Goal: Transaction & Acquisition: Purchase product/service

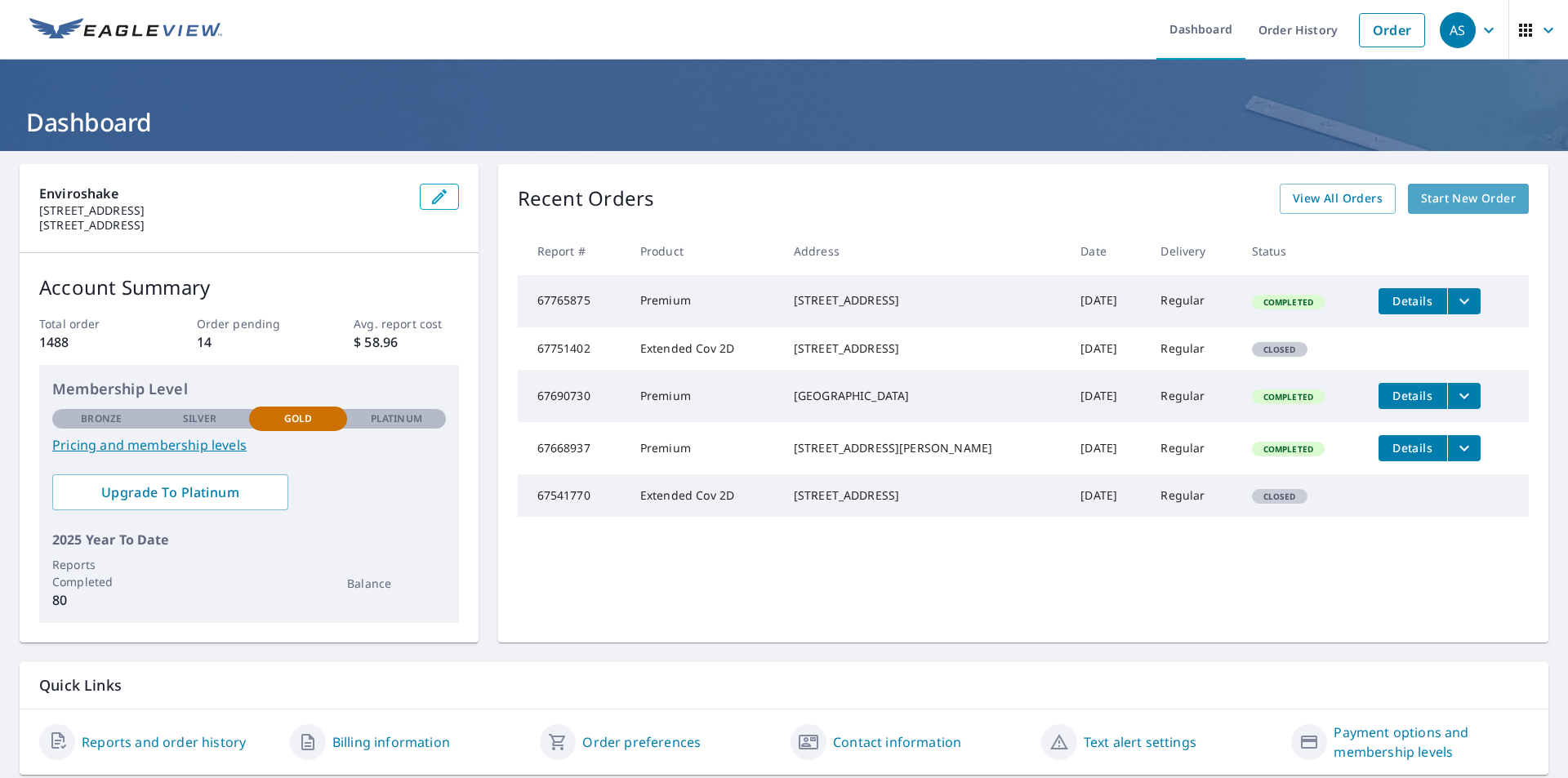
click at [1422, 203] on span "Start New Order" at bounding box center [1468, 199] width 94 height 20
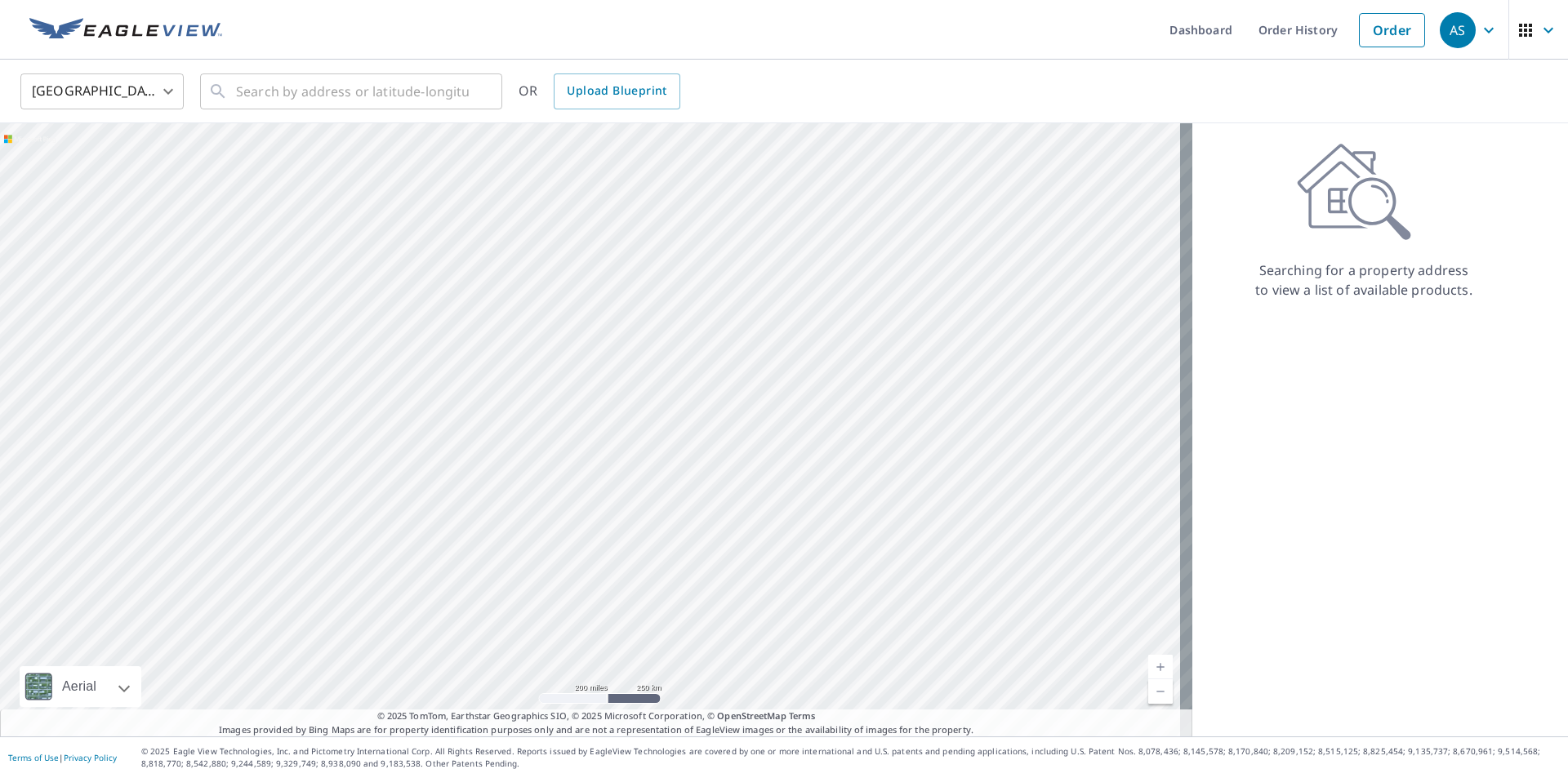
click at [163, 90] on body "AS AS Dashboard Order History Order AS United States US ​ ​ OR Upload Blueprint…" at bounding box center [784, 389] width 1568 height 778
click at [141, 166] on li "[GEOGRAPHIC_DATA]" at bounding box center [102, 165] width 163 height 30
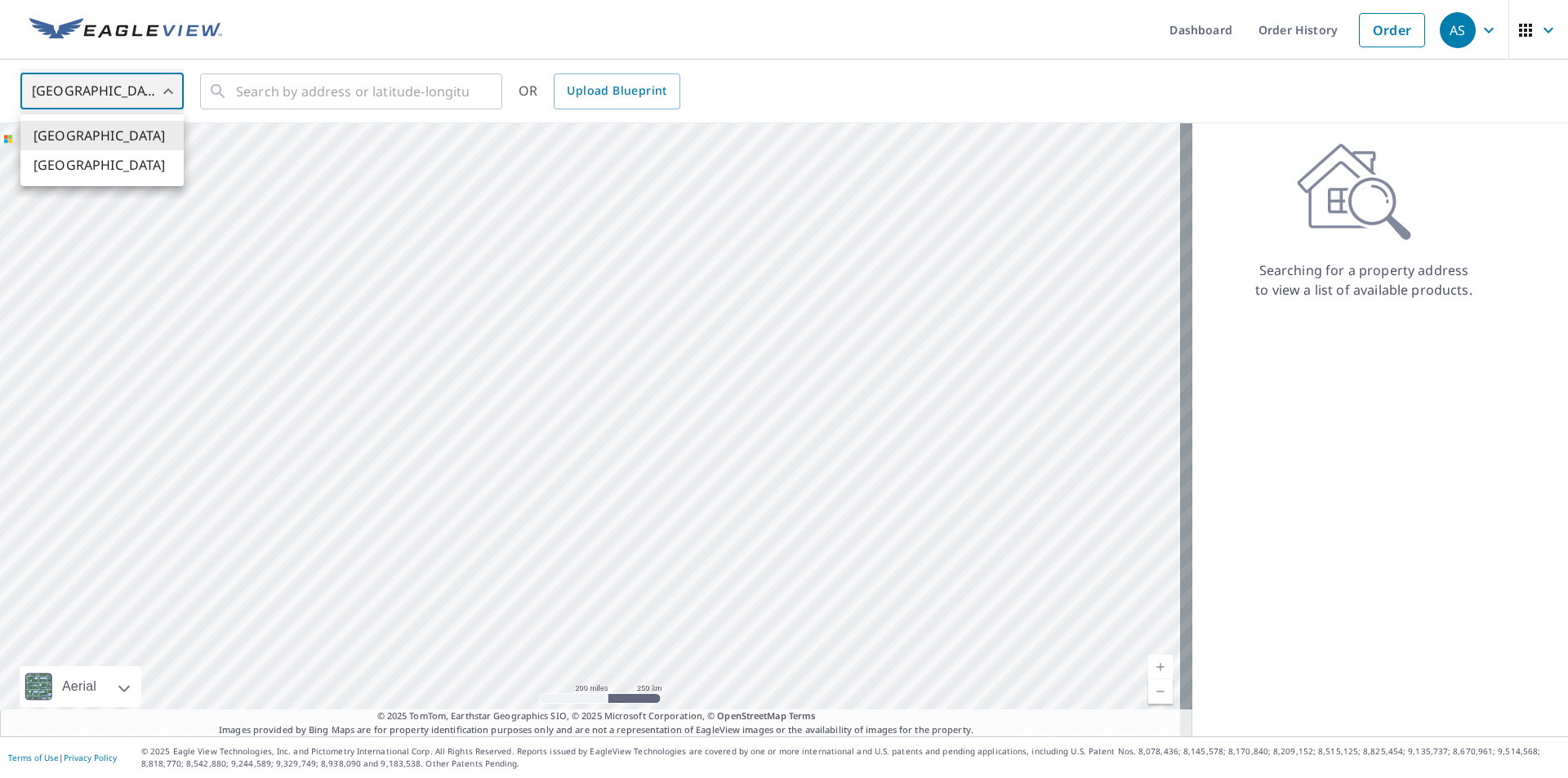
type input "CA"
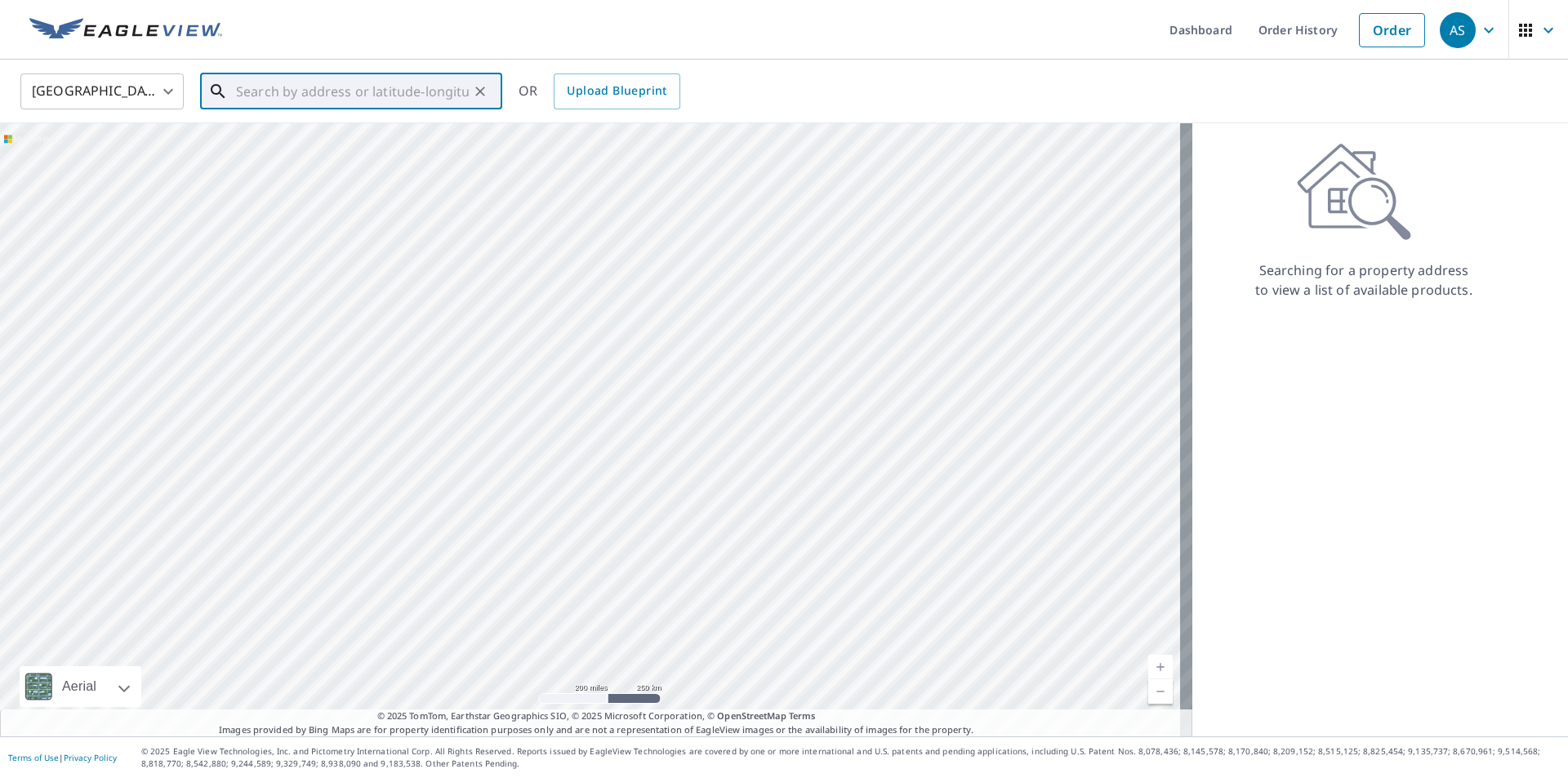
click at [276, 98] on input "text" at bounding box center [352, 92] width 232 height 46
click at [369, 137] on span "[STREET_ADDRESS]" at bounding box center [360, 139] width 256 height 20
type input "[STREET_ADDRESS]"
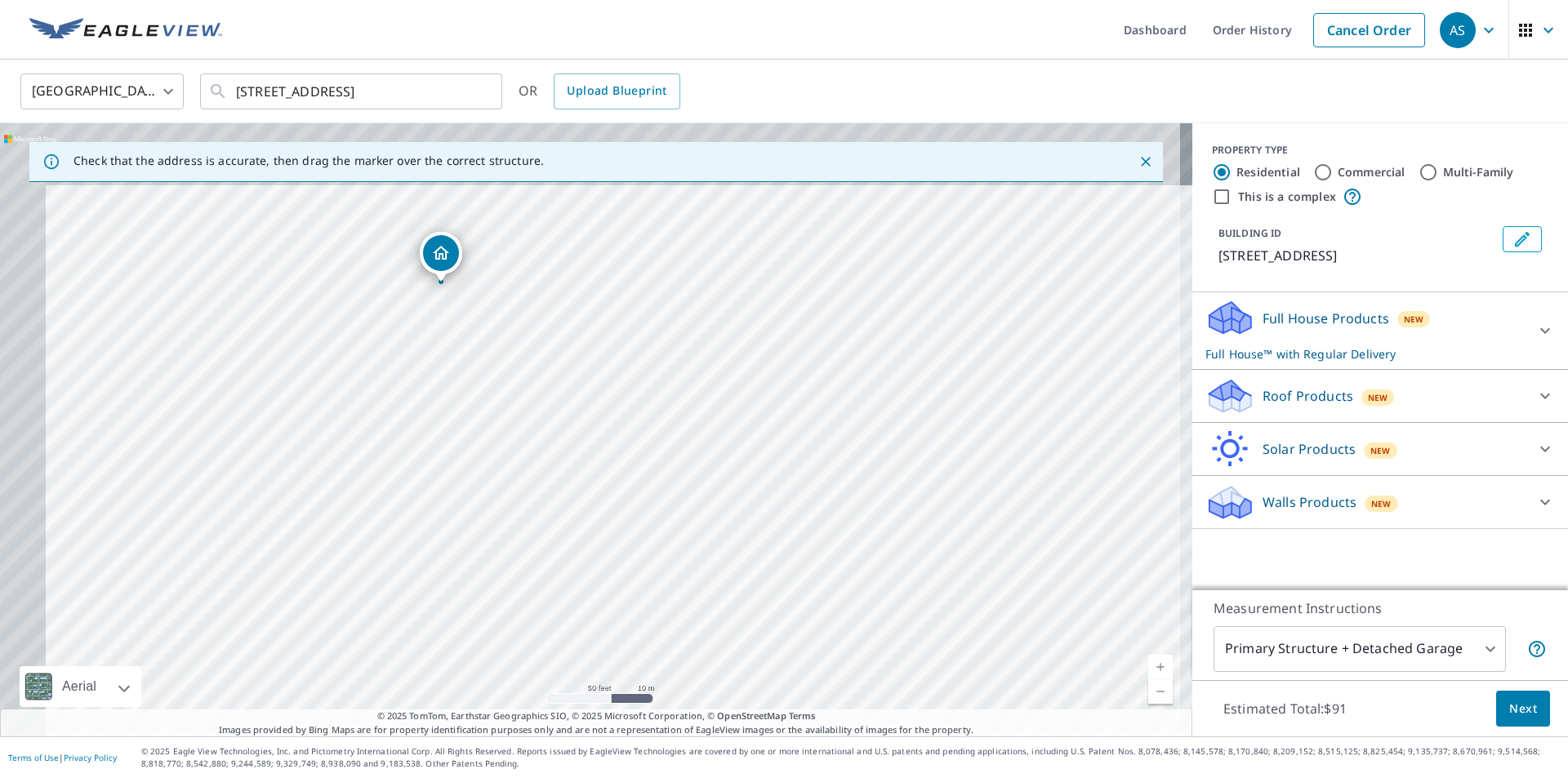
drag, startPoint x: 547, startPoint y: 386, endPoint x: 747, endPoint y: 655, distance: 335.2
click at [747, 655] on div "[STREET_ADDRESS]" at bounding box center [596, 430] width 1193 height 614
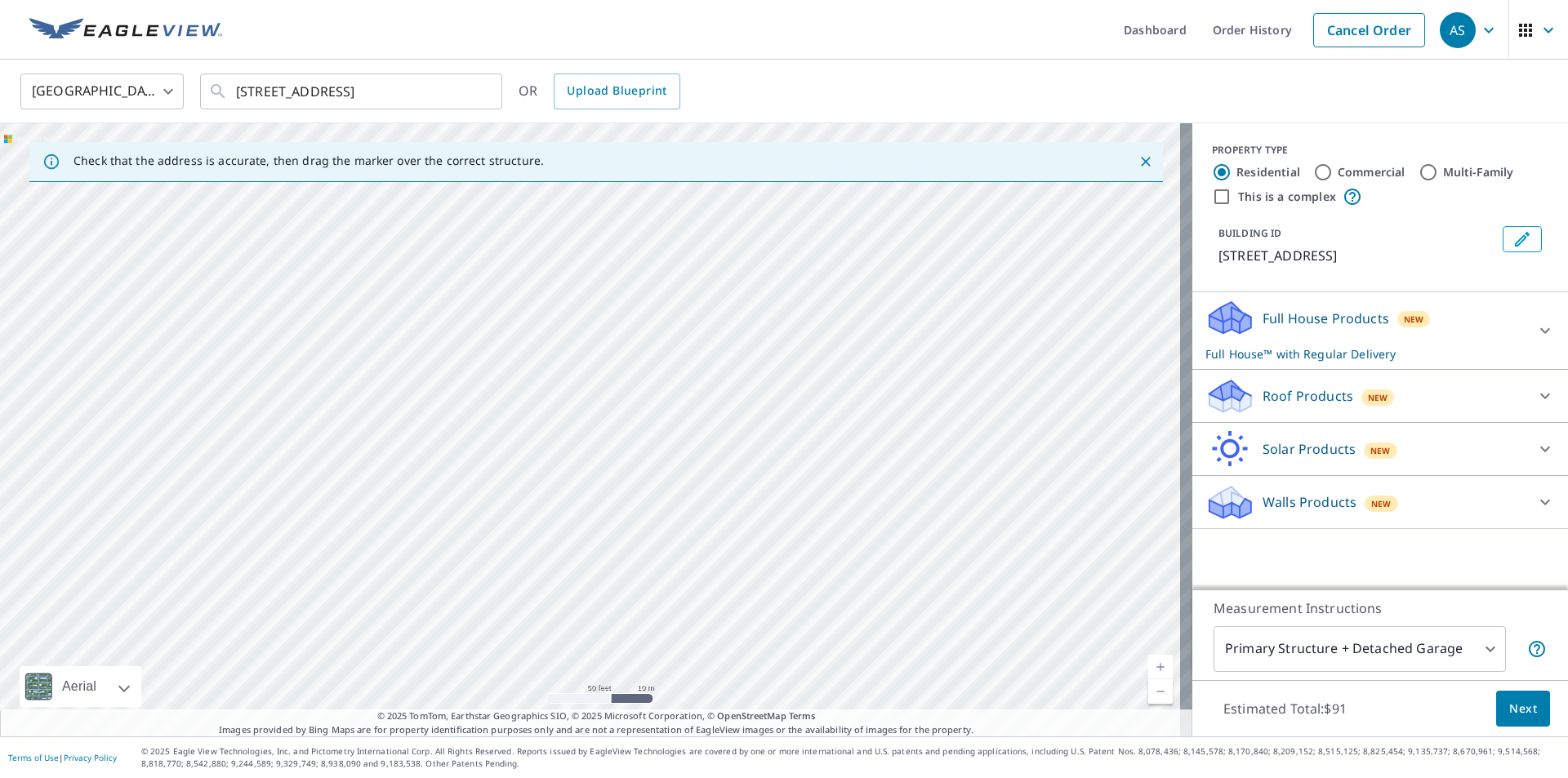
drag, startPoint x: 716, startPoint y: 551, endPoint x: 943, endPoint y: 211, distance: 408.8
click at [943, 211] on div "[STREET_ADDRESS]" at bounding box center [596, 430] width 1193 height 614
drag, startPoint x: 635, startPoint y: 485, endPoint x: 750, endPoint y: 352, distance: 175.8
click at [750, 352] on div "[STREET_ADDRESS]" at bounding box center [596, 430] width 1193 height 614
drag, startPoint x: 744, startPoint y: 494, endPoint x: 712, endPoint y: 598, distance: 108.8
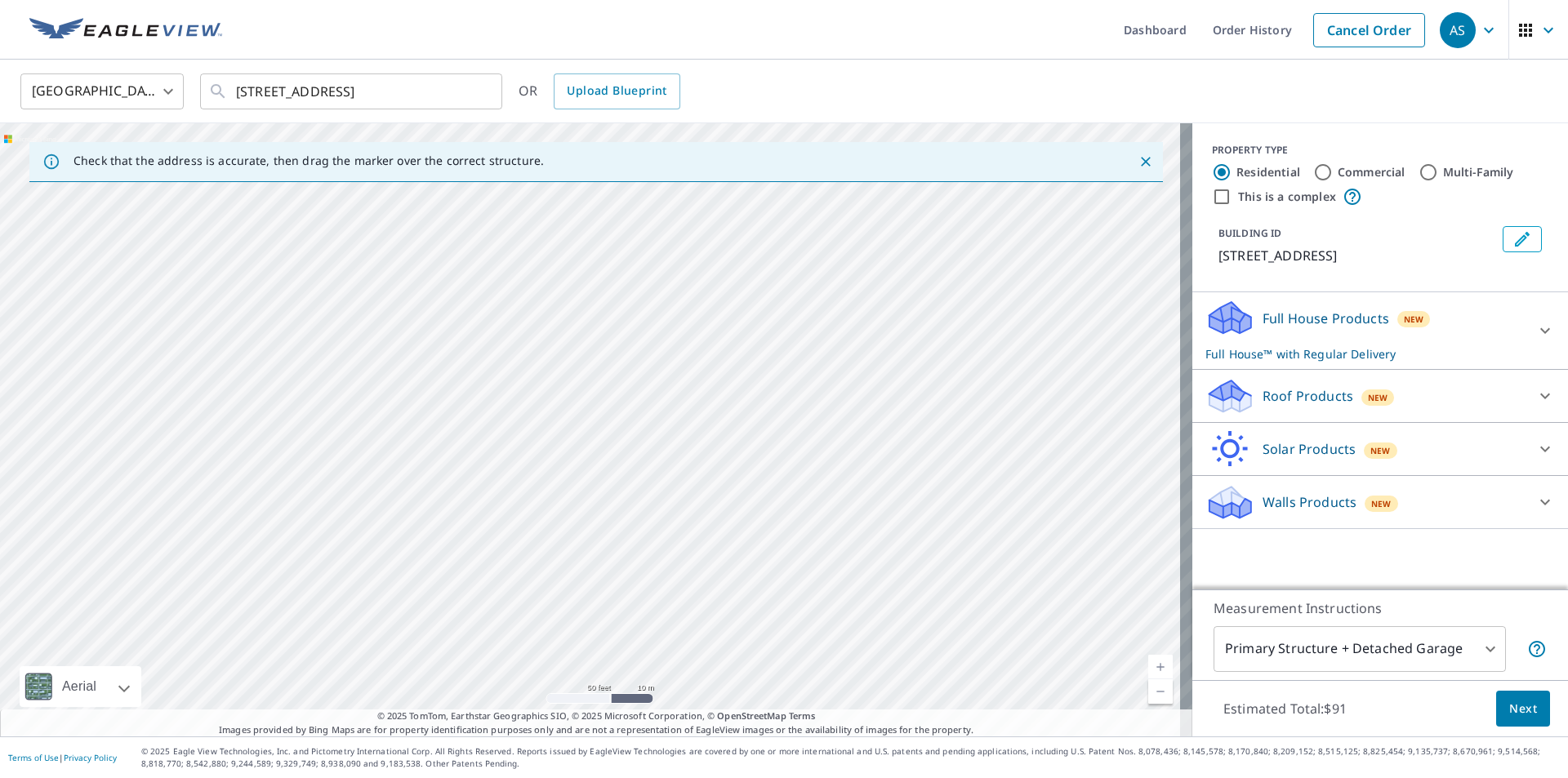
click at [712, 598] on div "[STREET_ADDRESS]" at bounding box center [596, 430] width 1193 height 614
drag, startPoint x: 773, startPoint y: 392, endPoint x: 736, endPoint y: 603, distance: 214.2
click at [736, 603] on div "[STREET_ADDRESS]" at bounding box center [596, 430] width 1193 height 614
drag, startPoint x: 667, startPoint y: 420, endPoint x: 648, endPoint y: 456, distance: 40.7
click at [648, 456] on div "[STREET_ADDRESS]" at bounding box center [596, 430] width 1193 height 614
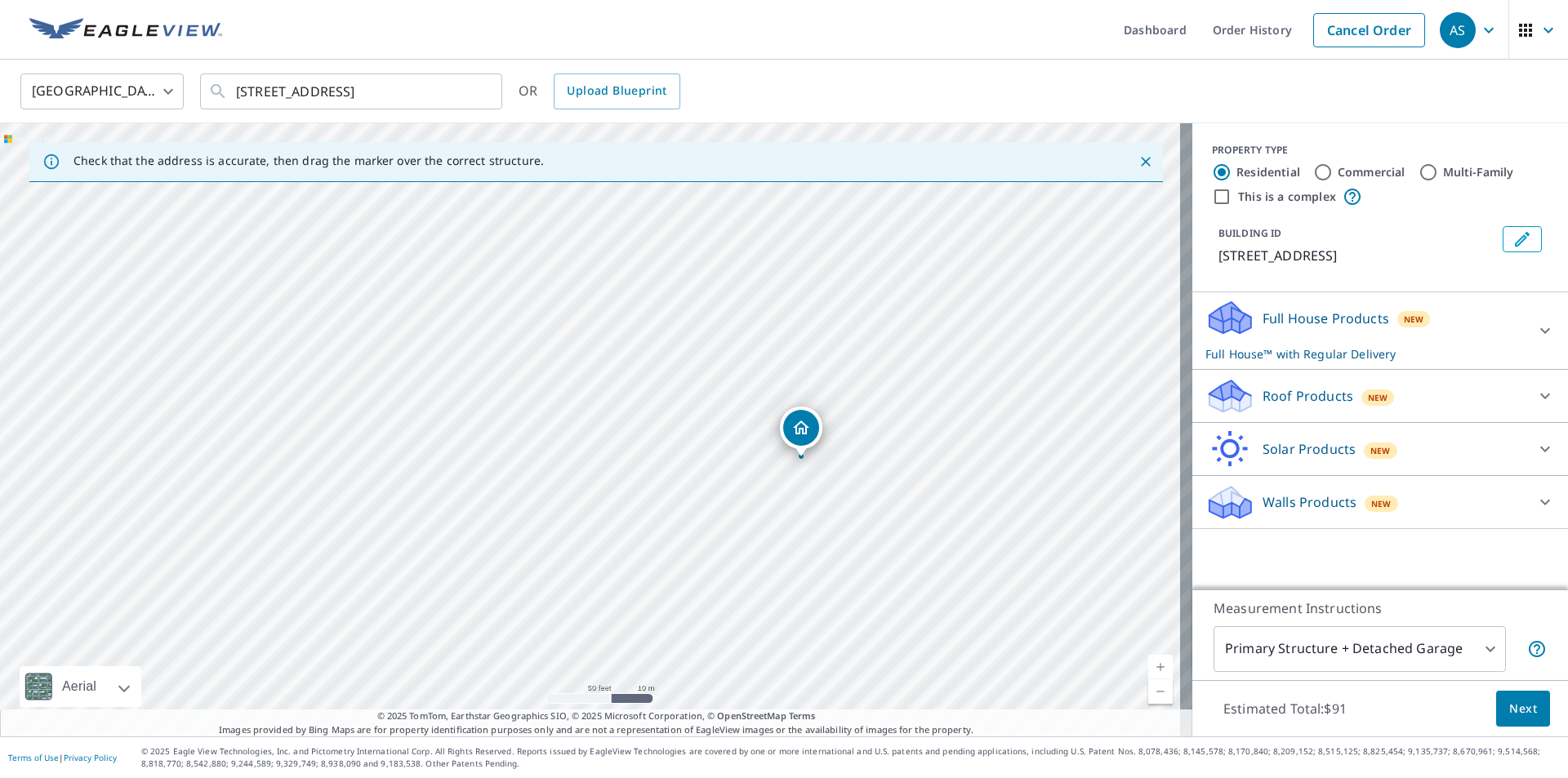
drag, startPoint x: 740, startPoint y: 327, endPoint x: 798, endPoint y: 438, distance: 125.2
drag, startPoint x: 668, startPoint y: 433, endPoint x: 656, endPoint y: 426, distance: 13.9
click at [848, 312] on div "[STREET_ADDRESS]" at bounding box center [596, 430] width 1193 height 614
drag, startPoint x: 818, startPoint y: 442, endPoint x: 853, endPoint y: 190, distance: 254.4
click at [853, 190] on div "[STREET_ADDRESS]" at bounding box center [596, 430] width 1193 height 614
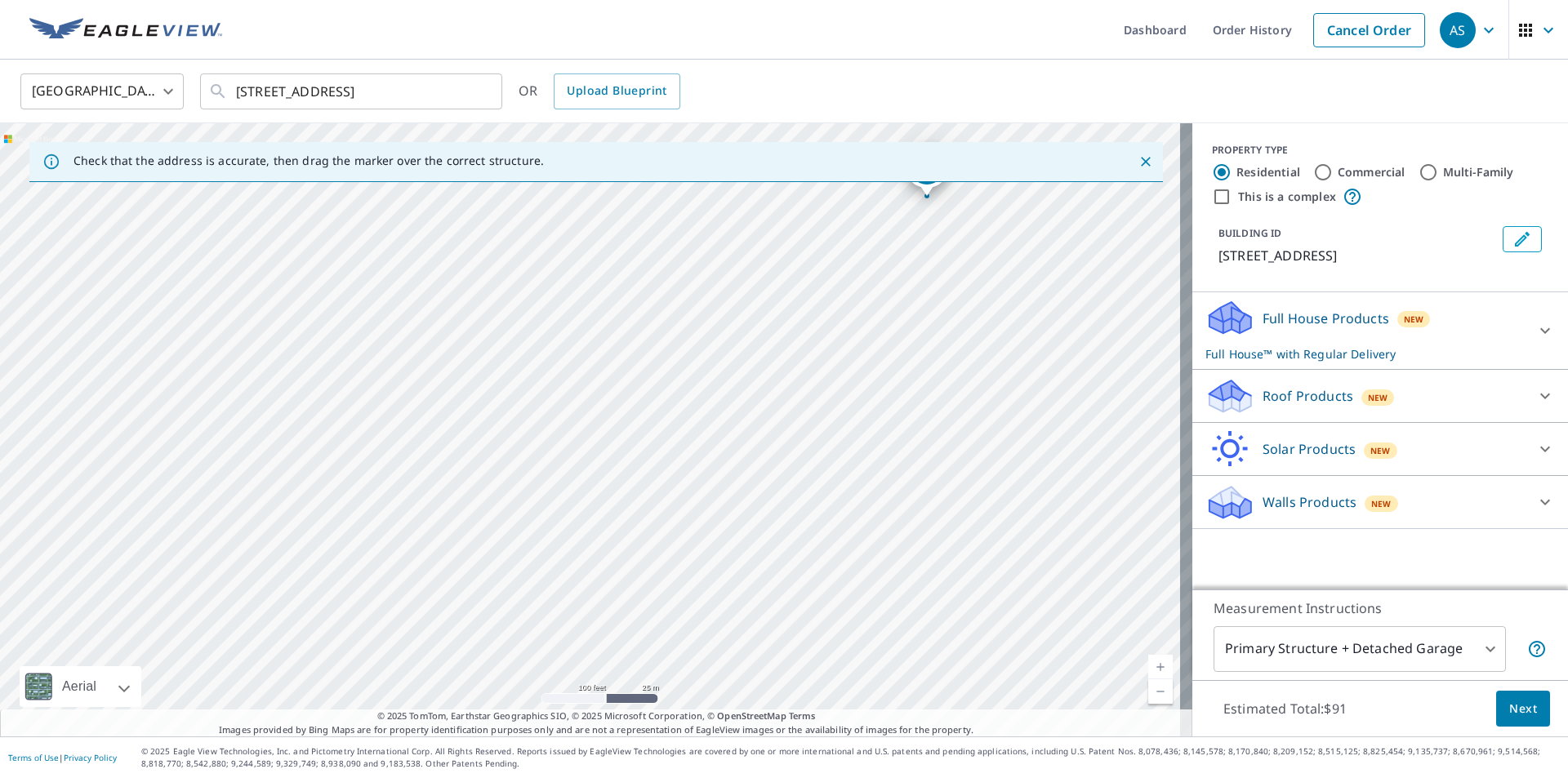
drag, startPoint x: 812, startPoint y: 387, endPoint x: 877, endPoint y: 319, distance: 94.1
click at [878, 317] on div "[STREET_ADDRESS]" at bounding box center [596, 430] width 1193 height 614
drag, startPoint x: 760, startPoint y: 472, endPoint x: 779, endPoint y: 432, distance: 44.3
click at [779, 432] on div "[STREET_ADDRESS]" at bounding box center [596, 430] width 1193 height 614
drag, startPoint x: 941, startPoint y: 235, endPoint x: 891, endPoint y: 362, distance: 136.5
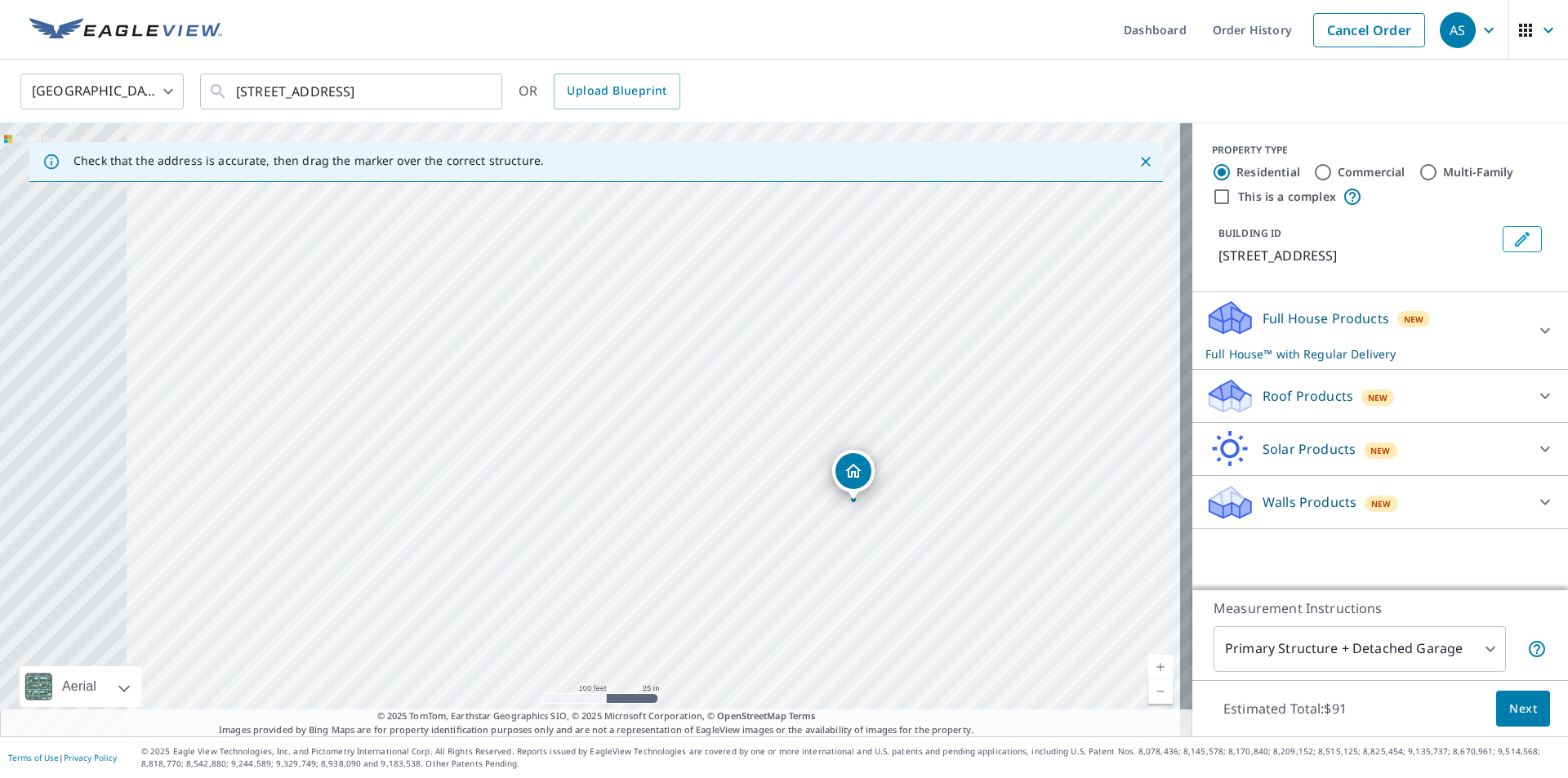
drag, startPoint x: 617, startPoint y: 353, endPoint x: 989, endPoint y: 357, distance: 372.0
click at [989, 357] on div "[STREET_ADDRESS]" at bounding box center [596, 430] width 1193 height 614
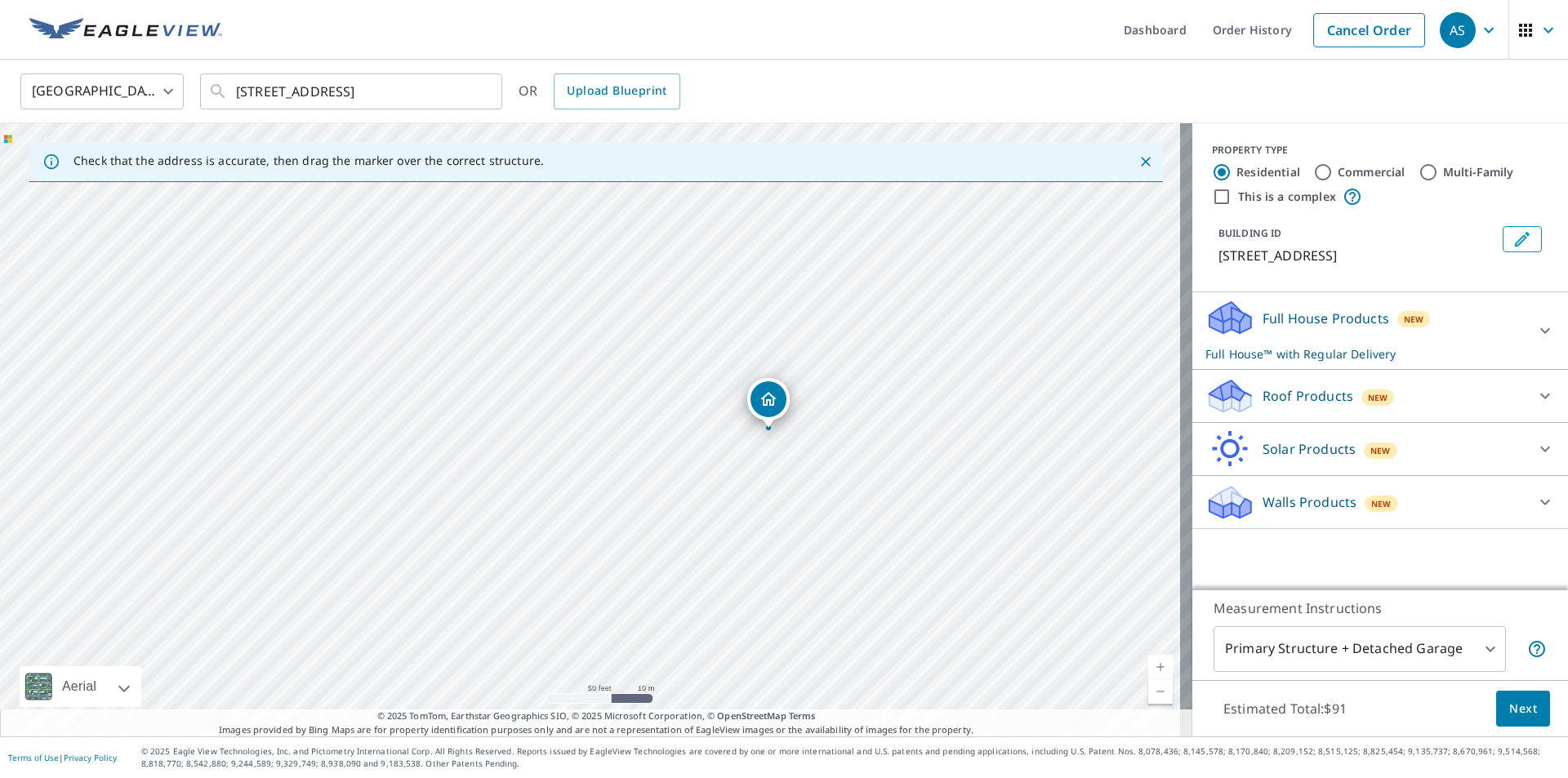
drag, startPoint x: 810, startPoint y: 419, endPoint x: 857, endPoint y: 207, distance: 217.1
click at [857, 207] on div "[STREET_ADDRESS]" at bounding box center [596, 430] width 1193 height 614
click at [904, 440] on div "[STREET_ADDRESS]" at bounding box center [596, 430] width 1193 height 614
drag, startPoint x: 783, startPoint y: 381, endPoint x: 715, endPoint y: 380, distance: 68.0
click at [1273, 405] on p "Roof Products" at bounding box center [1308, 396] width 91 height 20
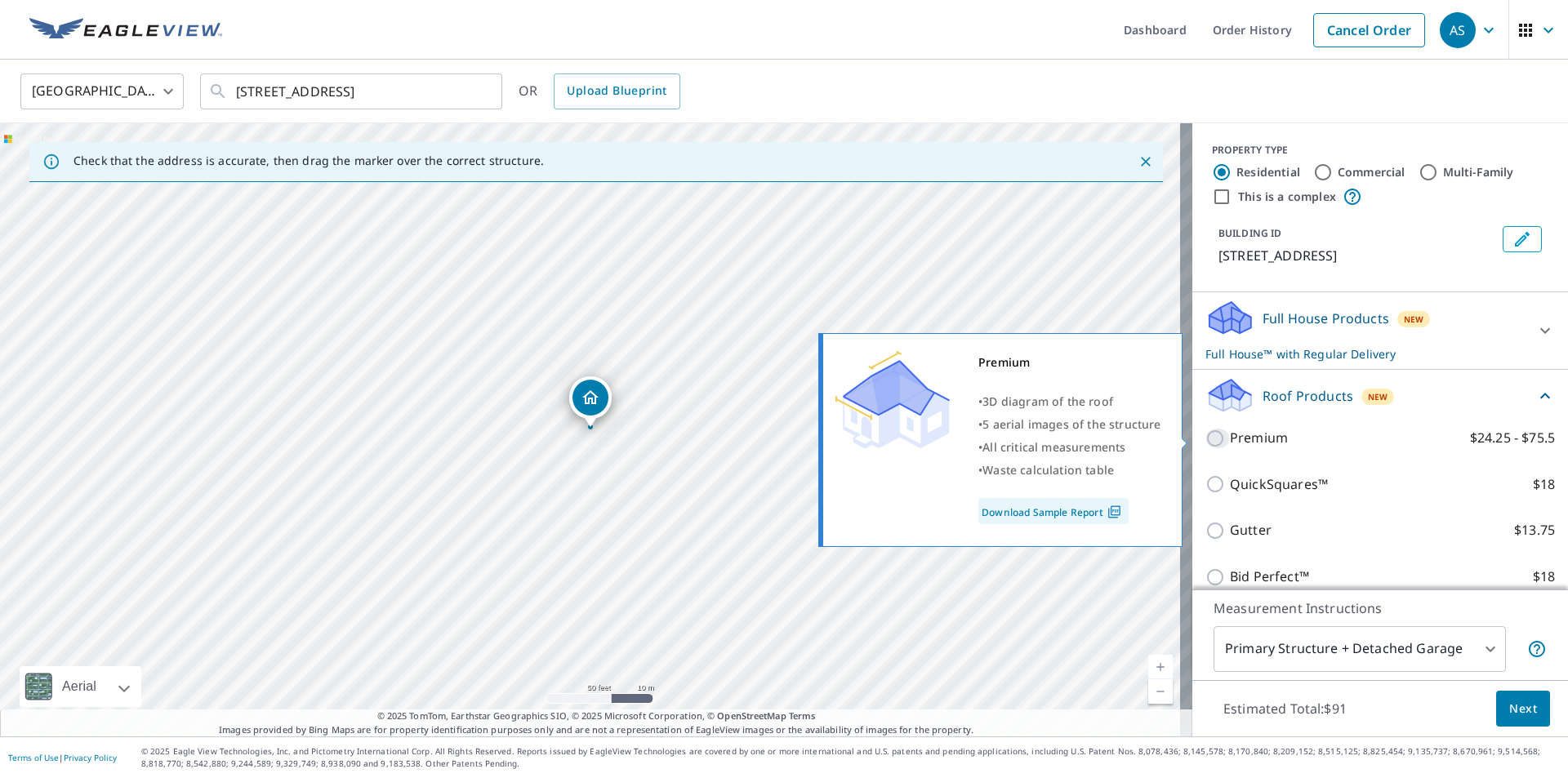
click at [1205, 432] on input "Premium $24.25 - $75.5" at bounding box center [1217, 438] width 25 height 20
checkbox input "true"
checkbox input "false"
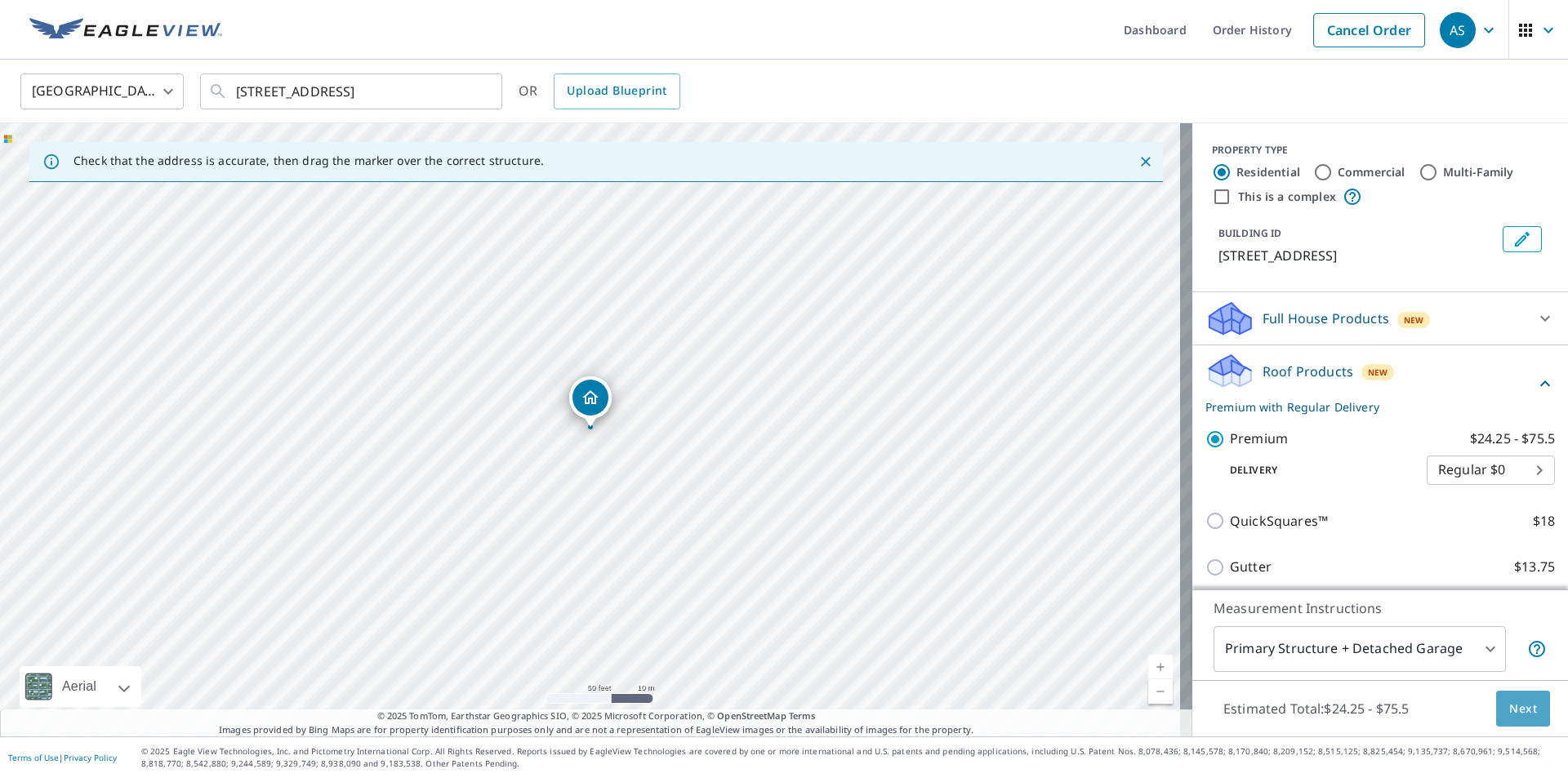
click at [1509, 705] on span "Next" at bounding box center [1523, 709] width 28 height 20
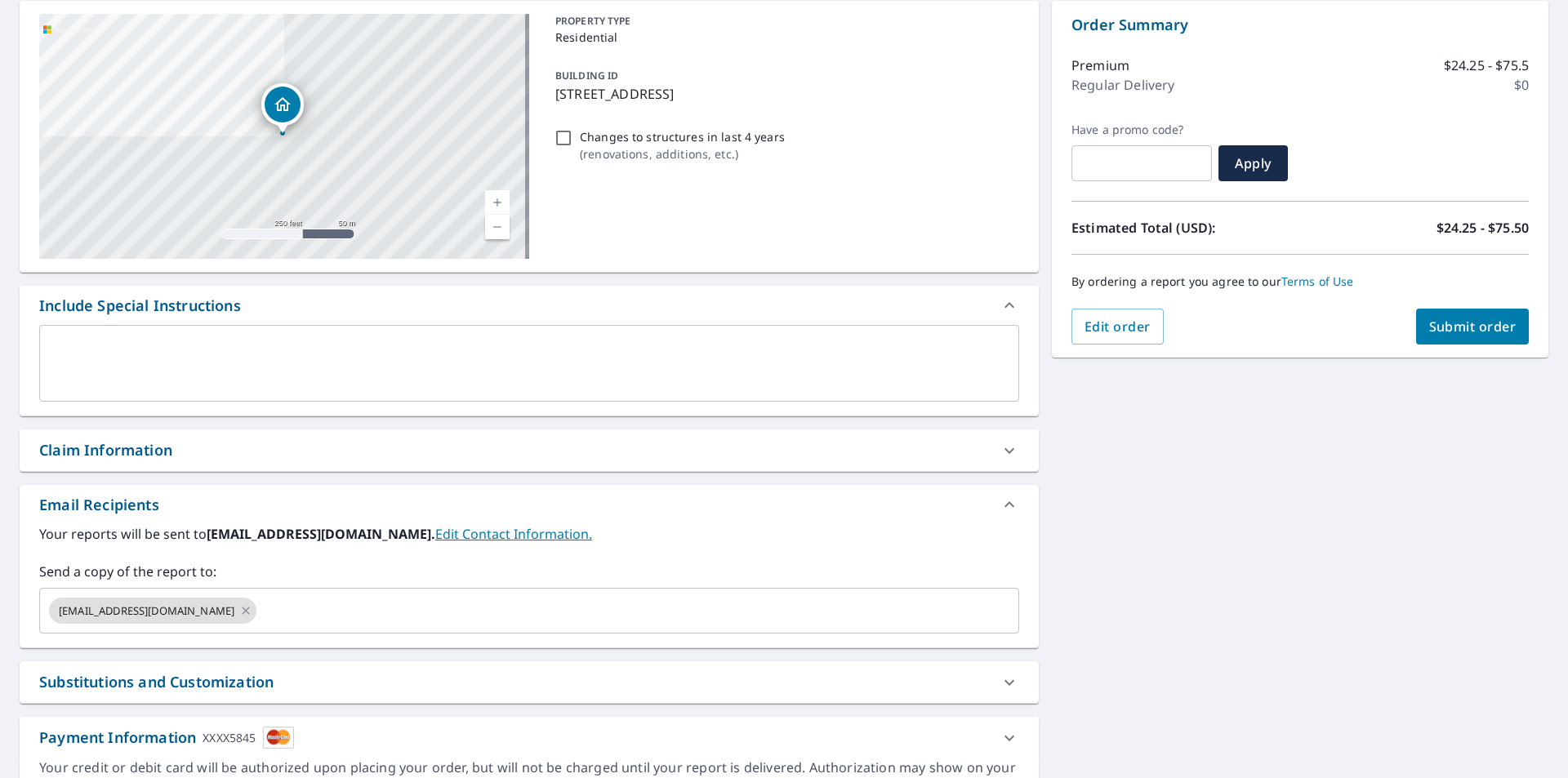
scroll to position [245, 0]
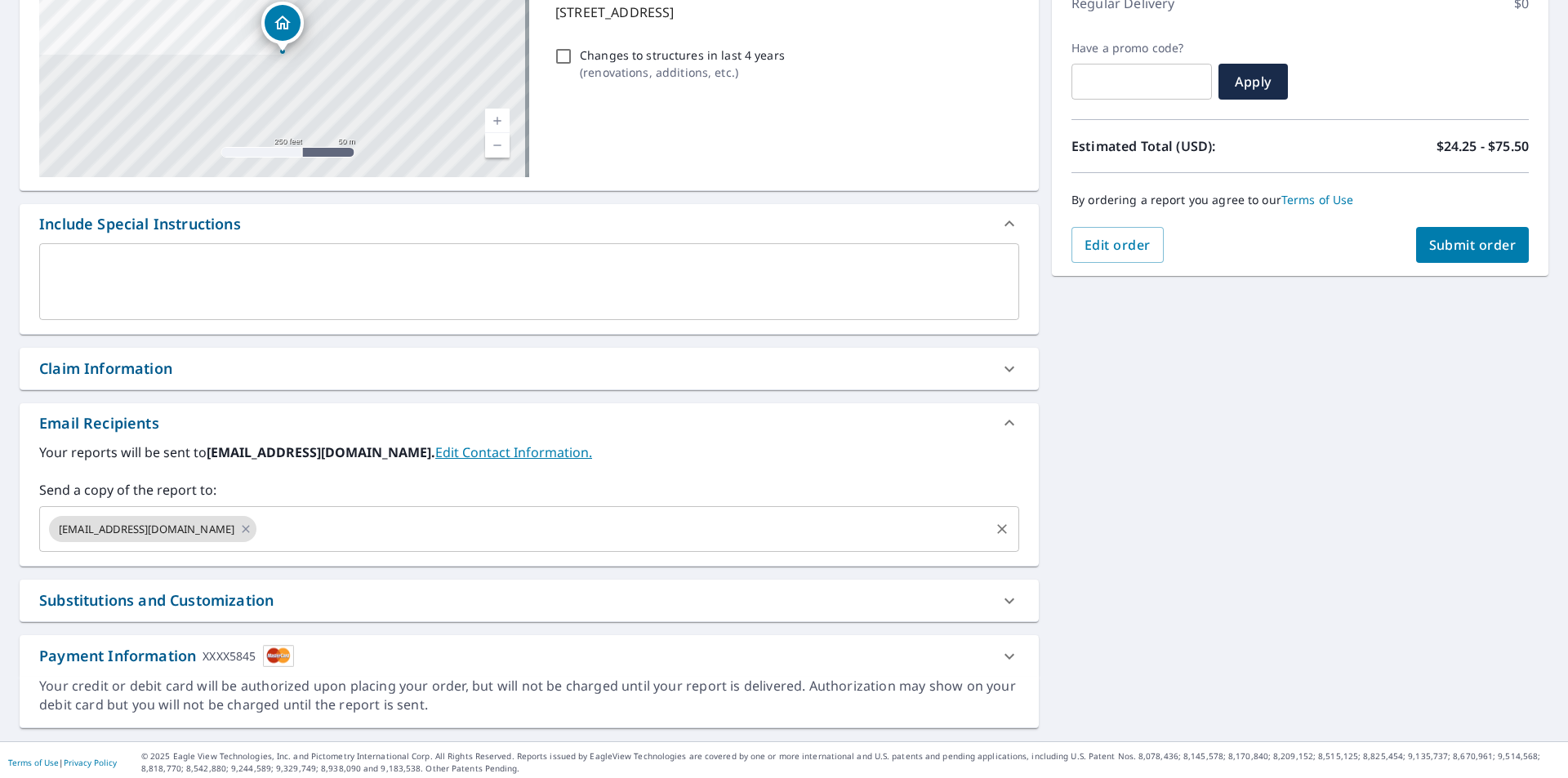
click at [583, 521] on input "text" at bounding box center [623, 529] width 729 height 31
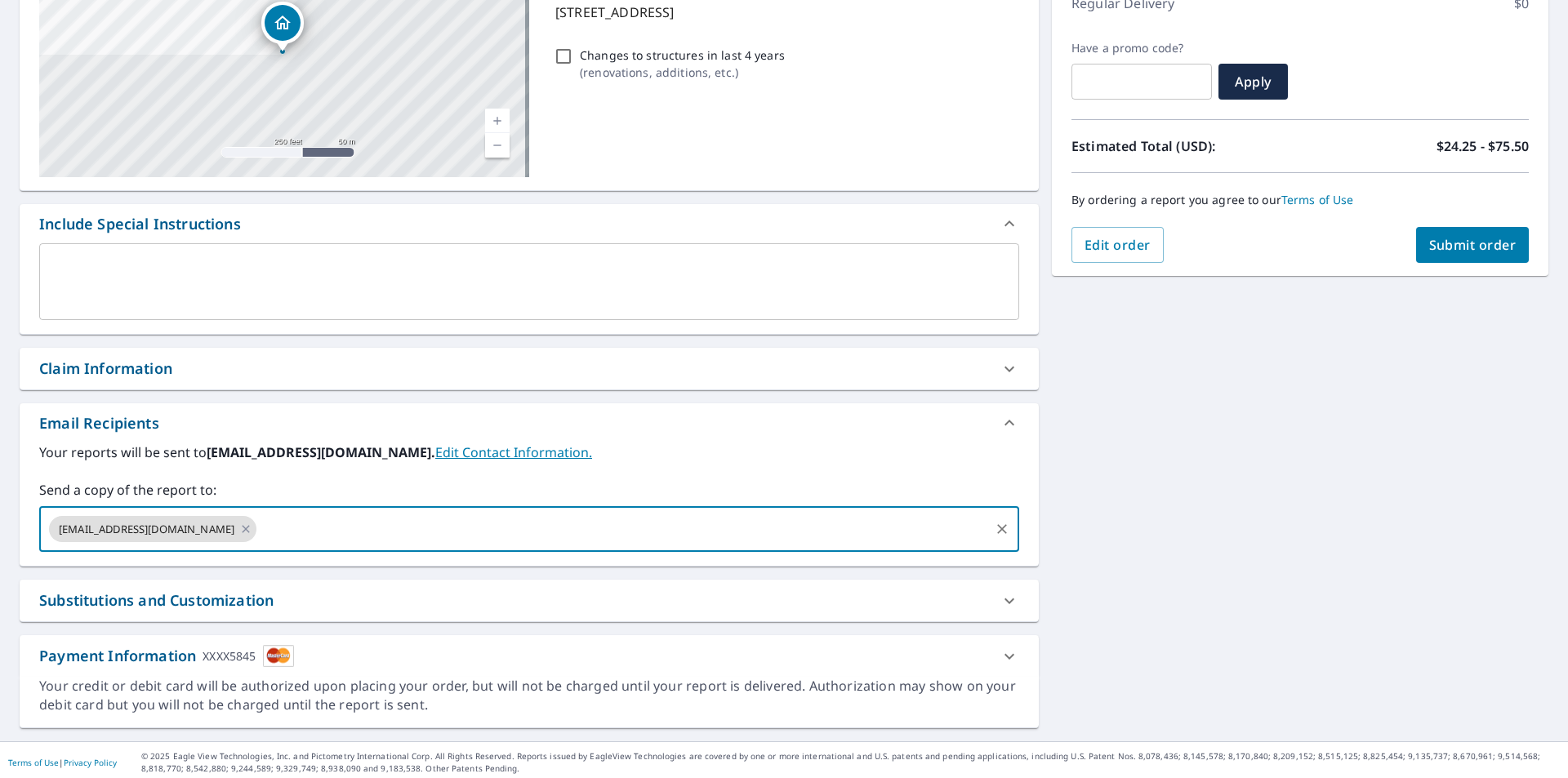
type input "[PERSON_NAME][EMAIL_ADDRESS][PERSON_NAME][DOMAIN_NAME]"
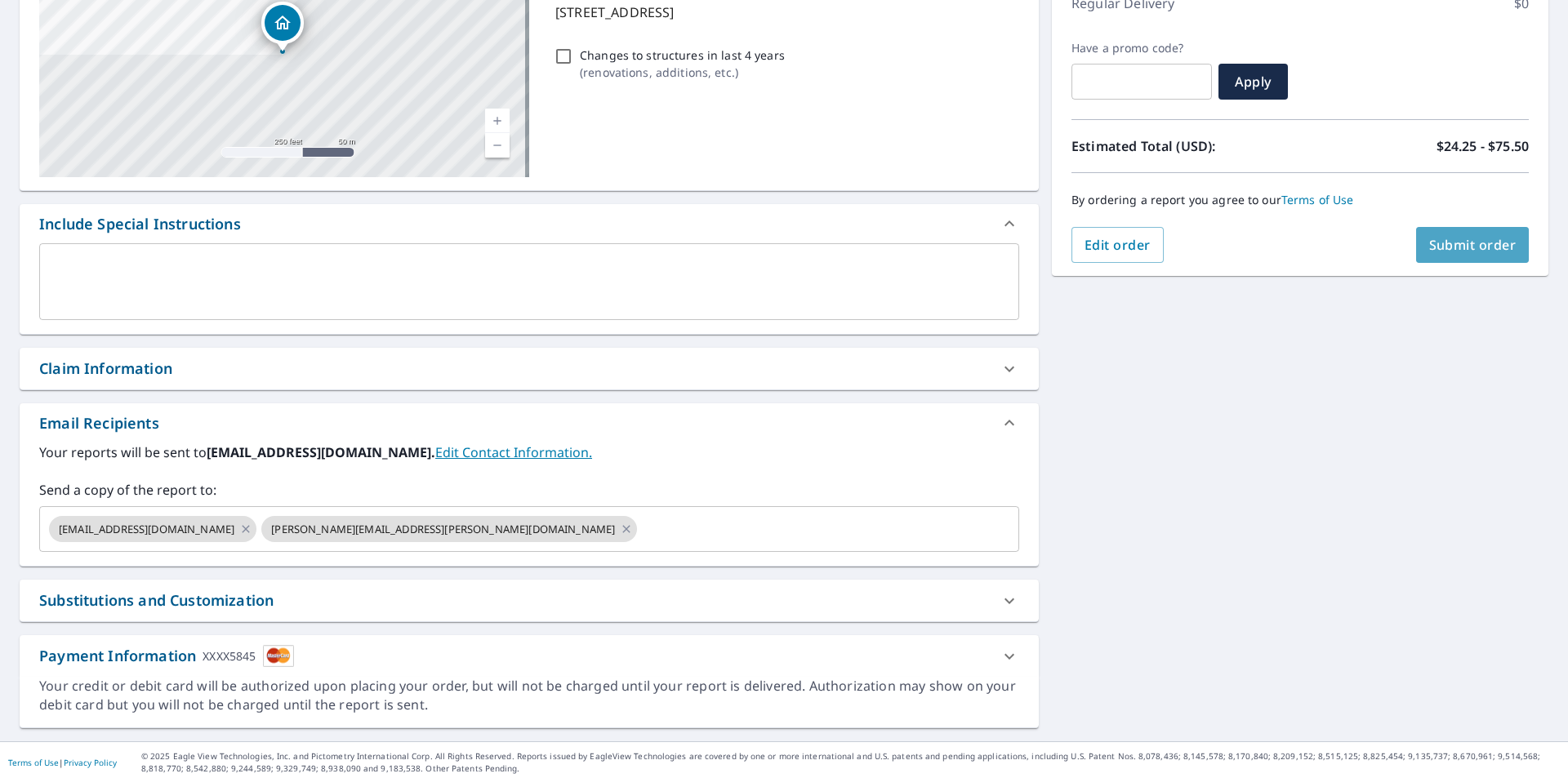
click at [1433, 249] on span "Submit order" at bounding box center [1473, 244] width 88 height 18
checkbox input "true"
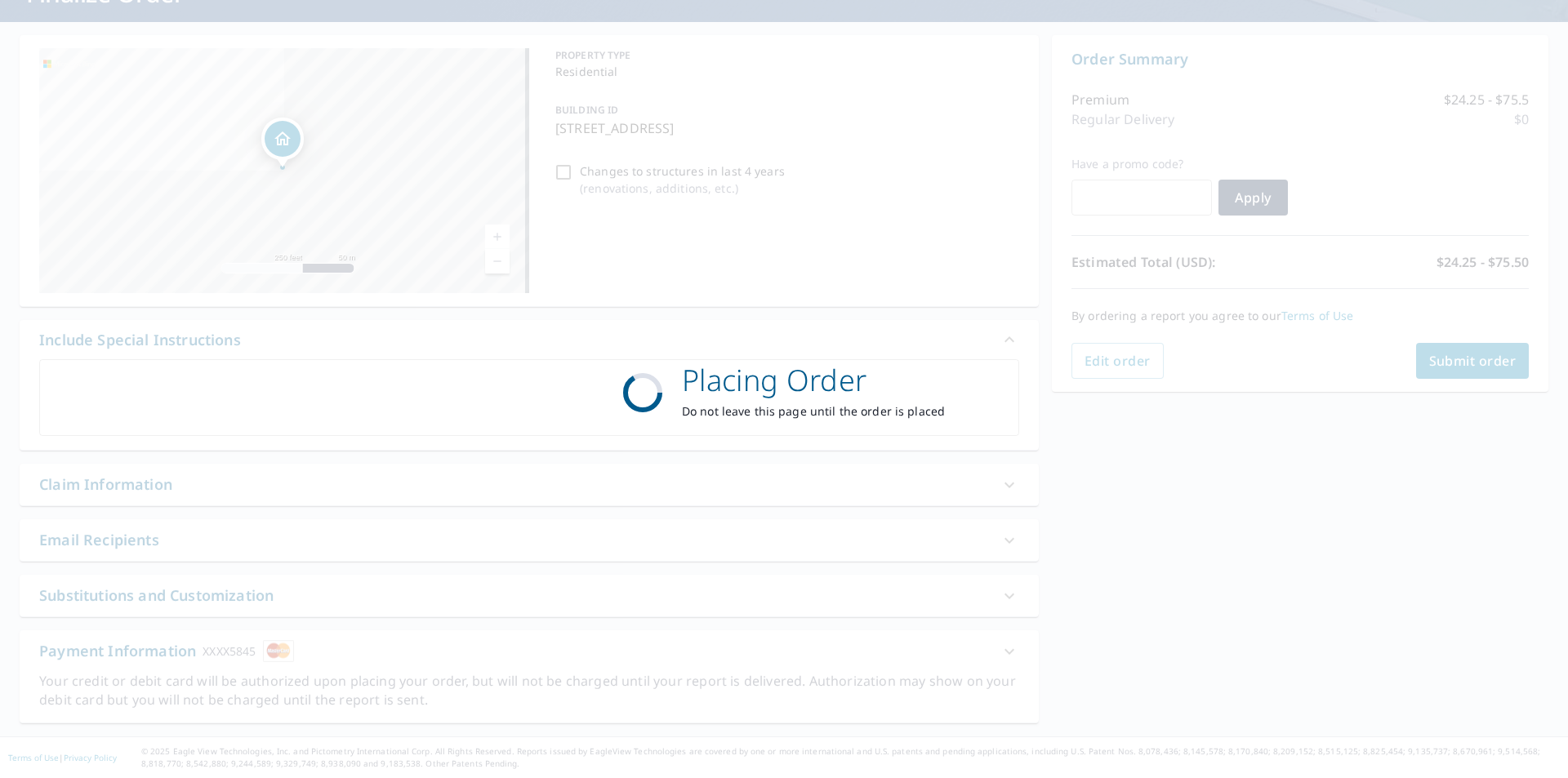
scroll to position [129, 0]
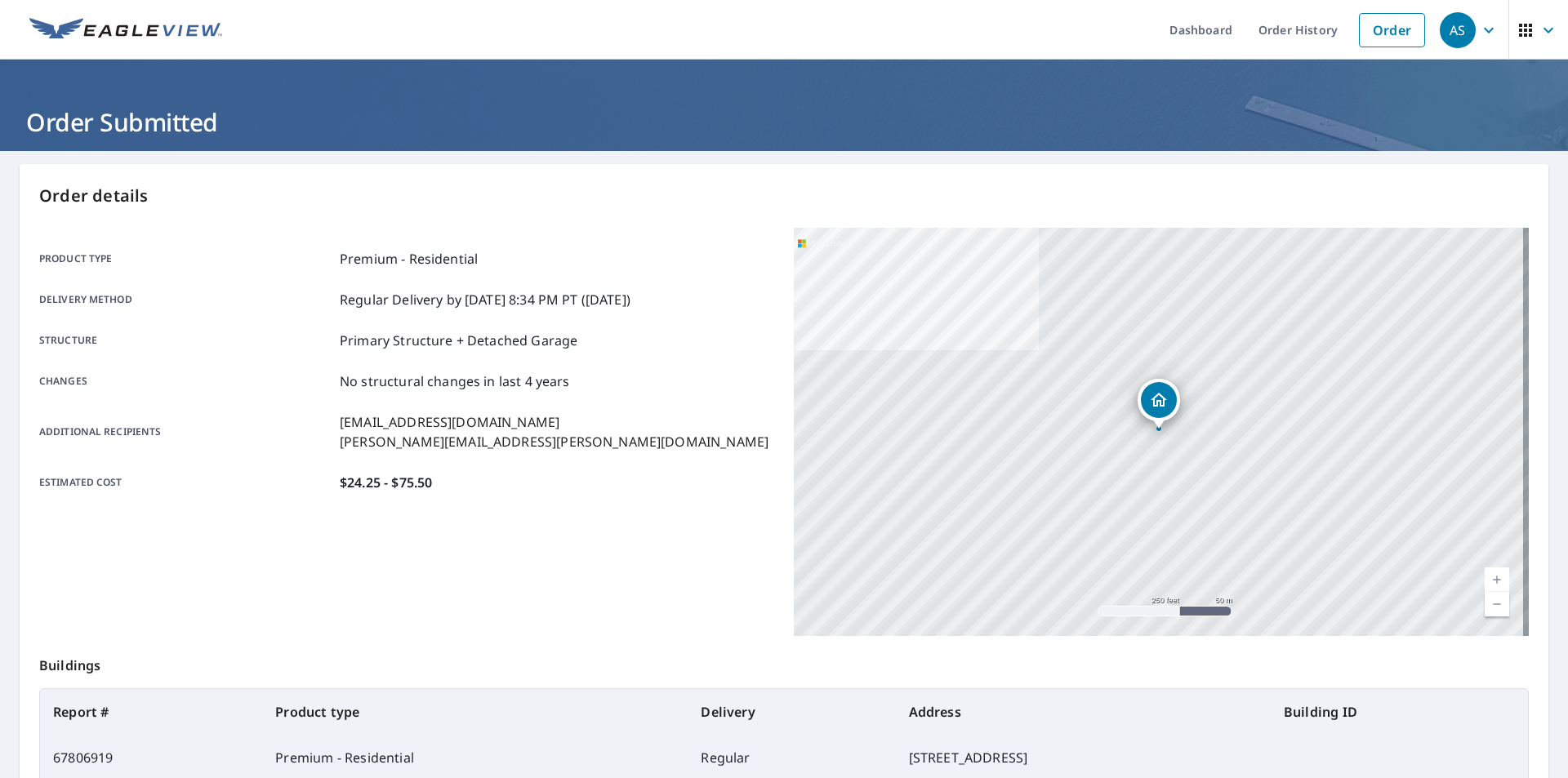
click at [1484, 30] on icon "button" at bounding box center [1489, 30] width 10 height 6
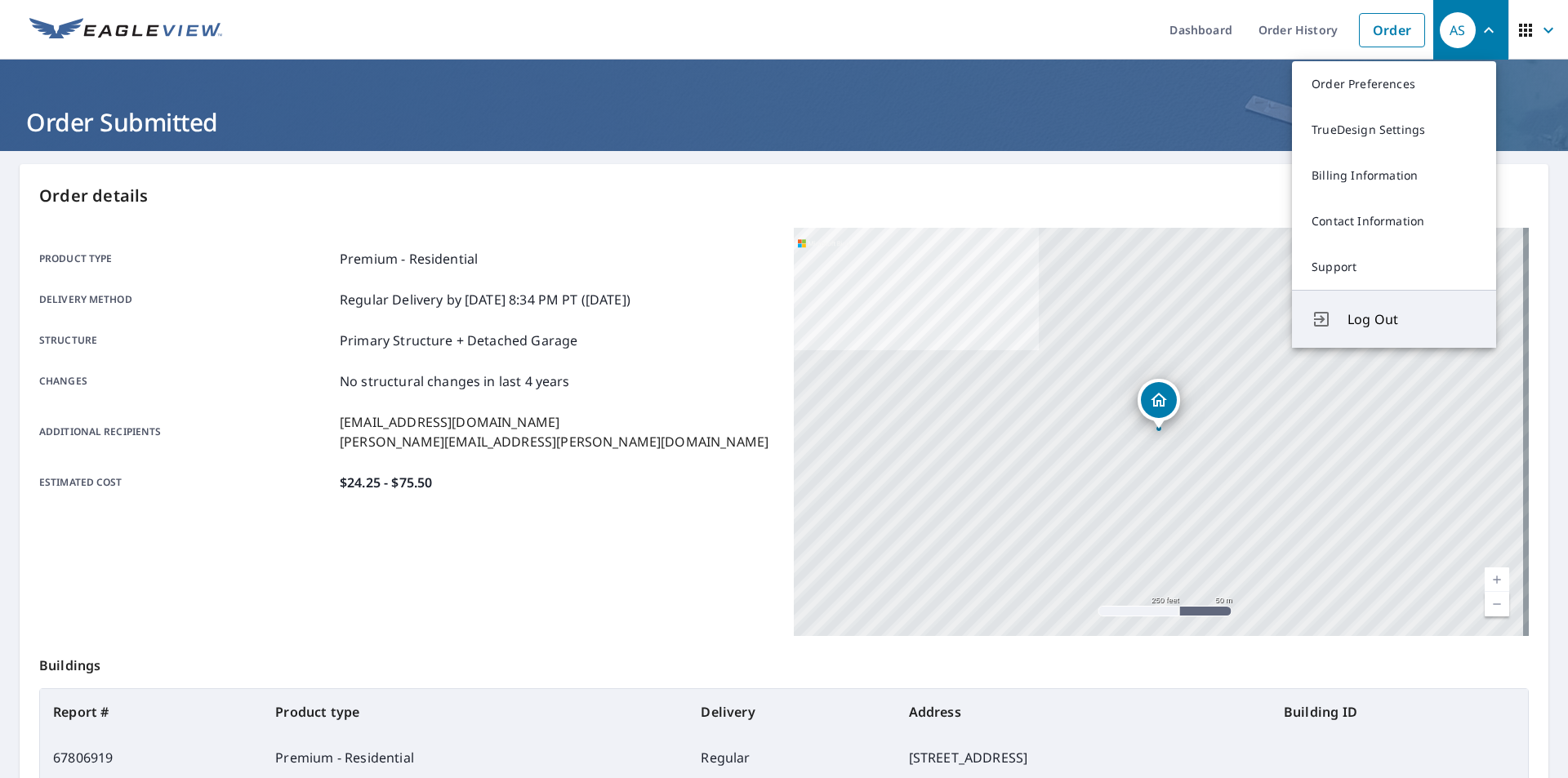
click at [1382, 329] on span "Log Out" at bounding box center [1412, 319] width 129 height 20
